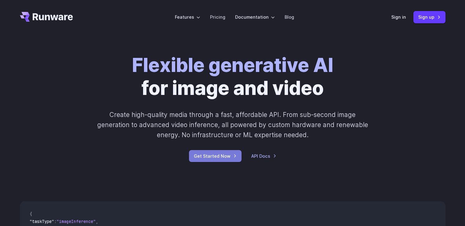
click at [220, 156] on link "Get Started Now" at bounding box center [215, 156] width 53 height 12
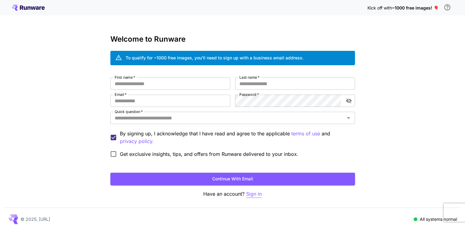
click at [249, 195] on p "Sign in" at bounding box center [254, 194] width 16 height 8
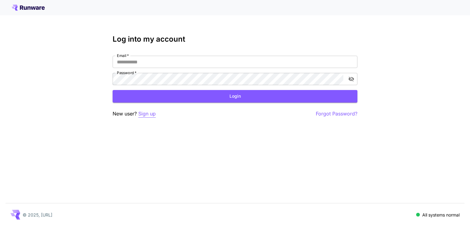
click at [147, 114] on p "Sign up" at bounding box center [146, 114] width 17 height 8
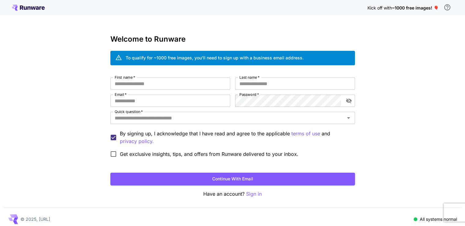
scroll to position [4, 0]
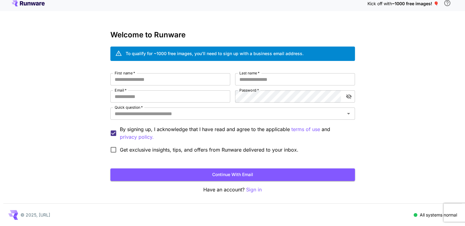
click at [177, 72] on div "Welcome to Runware To qualify for ~1000 free images, you’ll need to sign up wit…" at bounding box center [232, 112] width 245 height 163
click at [175, 79] on input "First name   *" at bounding box center [170, 79] width 120 height 12
type input "****"
click at [253, 81] on input "Last name   *" at bounding box center [295, 79] width 120 height 12
type input "*"
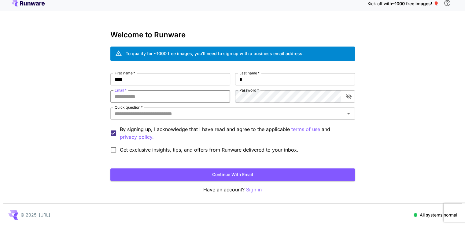
click at [193, 93] on input "Email   *" at bounding box center [170, 96] width 120 height 12
type input "**********"
click at [218, 122] on div "**********" at bounding box center [232, 114] width 245 height 83
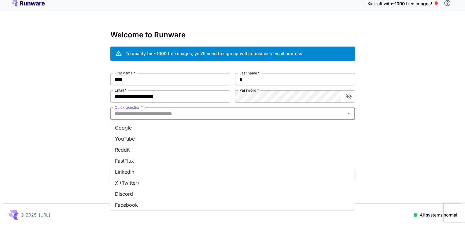
click at [231, 114] on input "Quick question   *" at bounding box center [227, 113] width 231 height 9
click at [207, 127] on li "Google" at bounding box center [232, 127] width 245 height 11
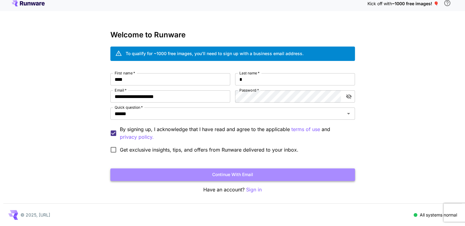
click at [198, 172] on button "Continue with email" at bounding box center [232, 174] width 245 height 13
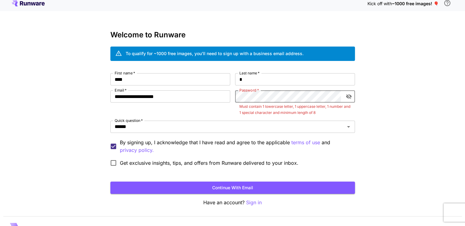
click at [348, 97] on icon "toggle password visibility" at bounding box center [349, 96] width 6 height 5
click at [348, 98] on icon "toggle password visibility" at bounding box center [349, 96] width 6 height 4
click at [256, 194] on div "**********" at bounding box center [232, 118] width 245 height 175
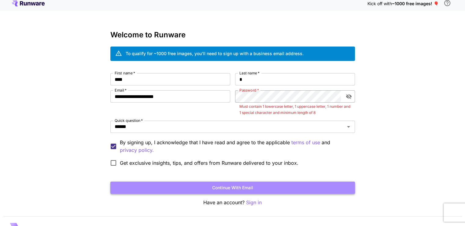
click at [260, 190] on button "Continue with email" at bounding box center [232, 187] width 245 height 13
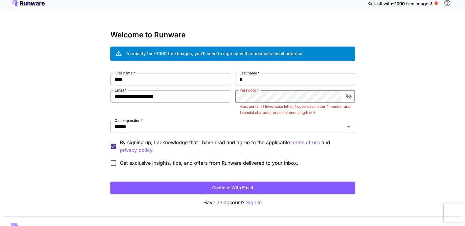
click at [352, 96] on button "toggle password visibility" at bounding box center [348, 96] width 11 height 11
click at [249, 112] on p "Must contain 1 lowercase letter, 1 uppercase letter, 1 number and 1 special cha…" at bounding box center [294, 109] width 111 height 12
drag, startPoint x: 249, startPoint y: 112, endPoint x: 284, endPoint y: 109, distance: 35.0
click at [284, 109] on p "Must contain 1 lowercase letter, 1 uppercase letter, 1 number and 1 special cha…" at bounding box center [294, 109] width 111 height 12
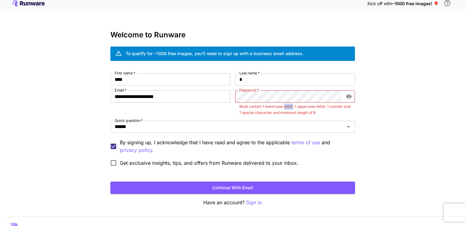
click at [284, 109] on p "Must contain 1 lowercase letter, 1 uppercase letter, 1 number and 1 special cha…" at bounding box center [294, 109] width 111 height 12
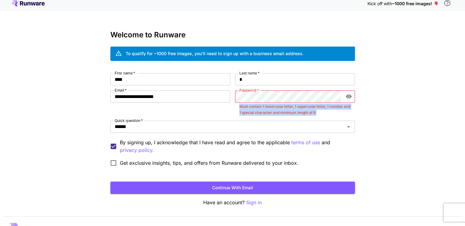
click at [284, 109] on p "Must contain 1 lowercase letter, 1 uppercase letter, 1 number and 1 special cha…" at bounding box center [294, 109] width 111 height 12
copy div "Must contain 1 lowercase letter, 1 uppercase letter, 1 number and 1 special cha…"
click at [284, 109] on p "Must contain 1 lowercase letter, 1 uppercase letter, 1 number and 1 special cha…" at bounding box center [294, 109] width 111 height 12
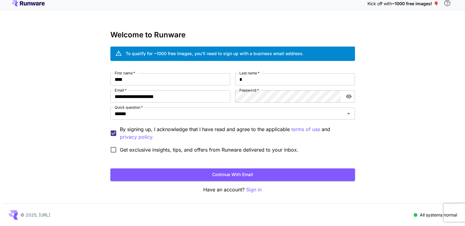
click at [363, 127] on div "**********" at bounding box center [232, 111] width 465 height 230
click at [249, 171] on button "Continue with email" at bounding box center [232, 174] width 245 height 13
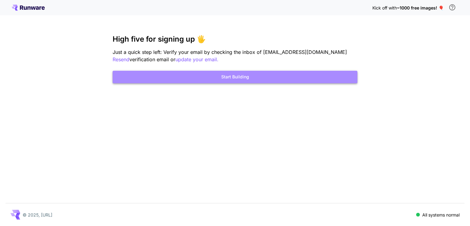
click at [163, 81] on button "Start Building" at bounding box center [234, 77] width 245 height 13
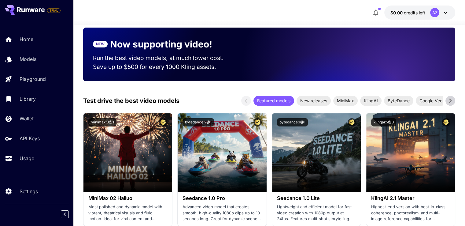
scroll to position [118, 0]
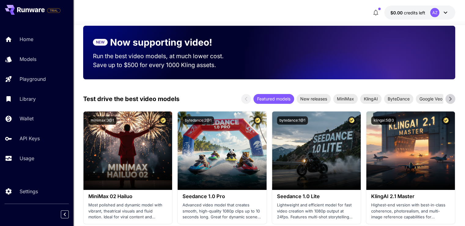
click at [443, 13] on icon at bounding box center [445, 12] width 7 height 7
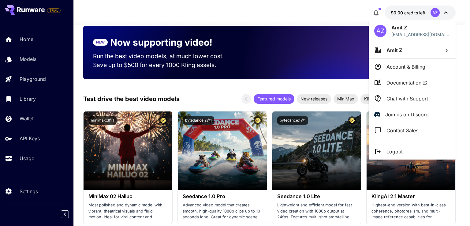
click at [215, 105] on div at bounding box center [235, 113] width 470 height 226
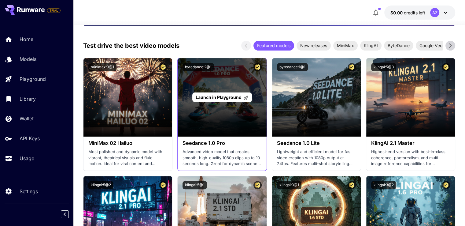
scroll to position [184, 0]
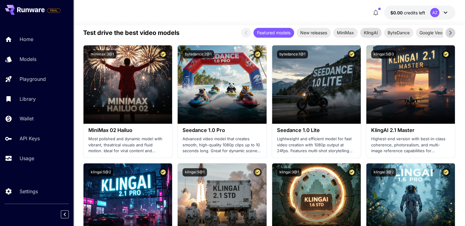
click at [379, 32] on span "KlingAI" at bounding box center [370, 32] width 21 height 6
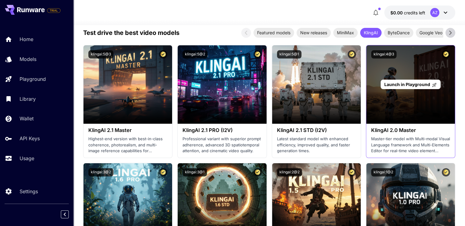
click at [414, 87] on div "Launch in Playground" at bounding box center [411, 83] width 60 height 9
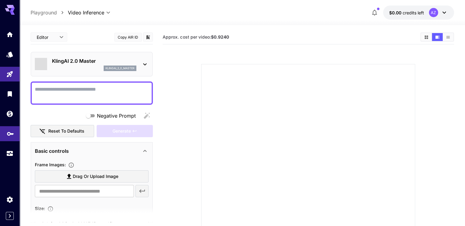
click at [11, 135] on icon "API Keys" at bounding box center [10, 131] width 7 height 7
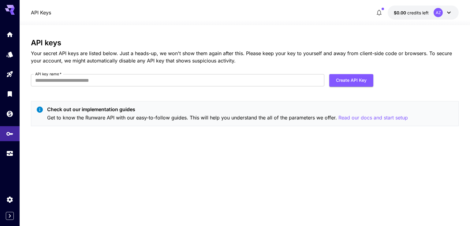
click at [247, 72] on div "API keys Your secret API keys are listed below. Just a heads-up, we won't show …" at bounding box center [244, 85] width 427 height 92
click at [223, 76] on input "API key name   *" at bounding box center [177, 80] width 293 height 12
type input "****"
click at [351, 79] on button "Create API Key" at bounding box center [351, 80] width 44 height 13
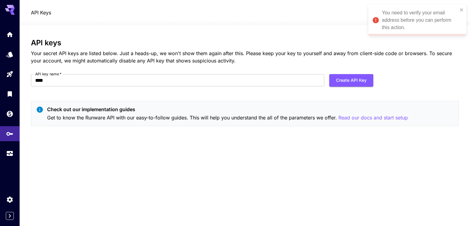
click at [457, 10] on div "You need to verify your email address before you can perform this action." at bounding box center [420, 20] width 76 height 22
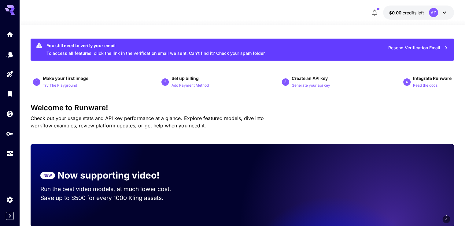
scroll to position [184, 0]
